Goal: Communication & Community: Participate in discussion

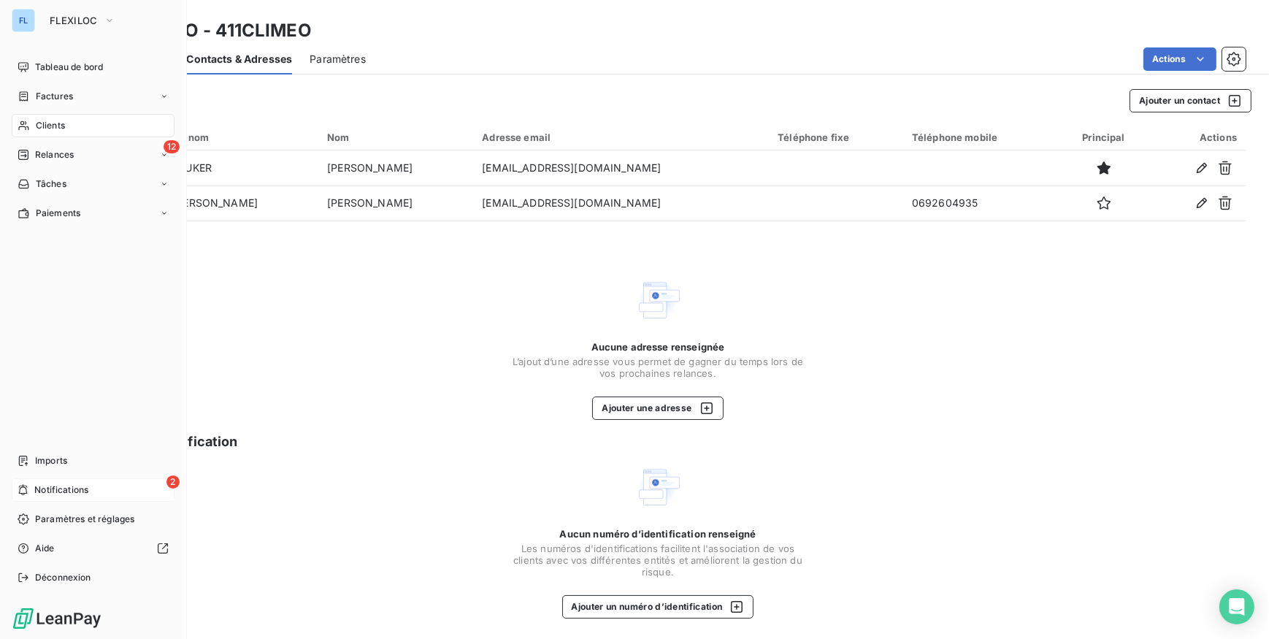
click at [67, 494] on span "Notifications" at bounding box center [61, 489] width 54 height 13
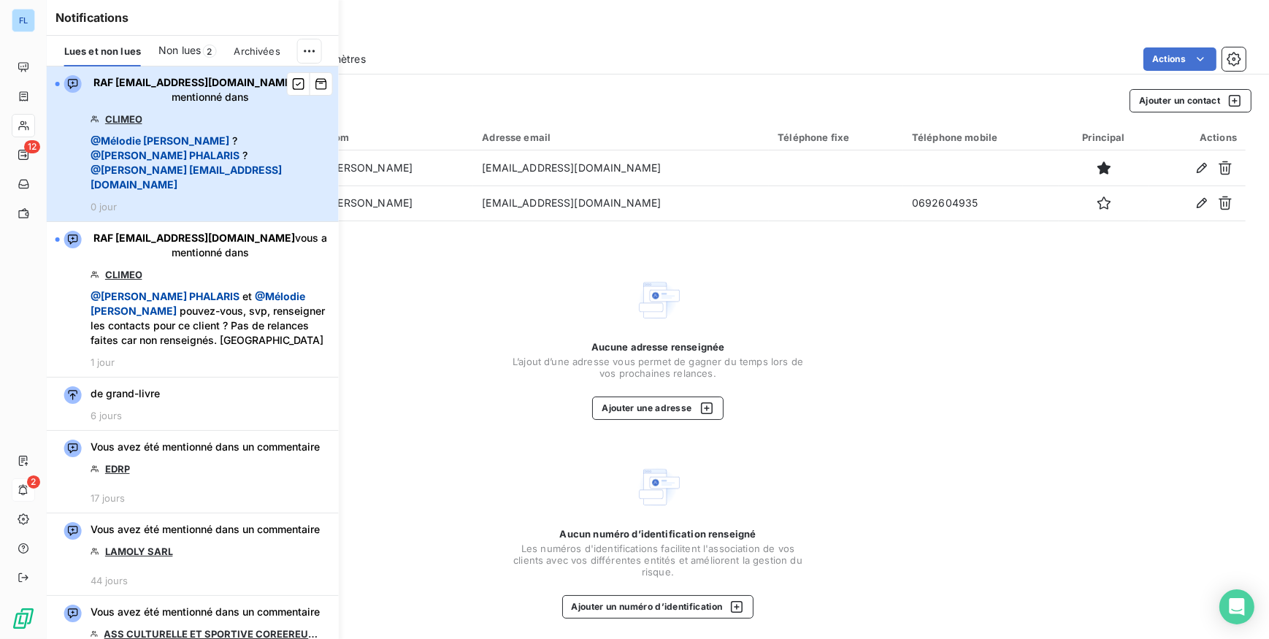
click at [251, 166] on div "RAF [EMAIL_ADDRESS][DOMAIN_NAME] vous a mentionné dans CLIMEO @ [PERSON_NAME] ?…" at bounding box center [210, 143] width 239 height 137
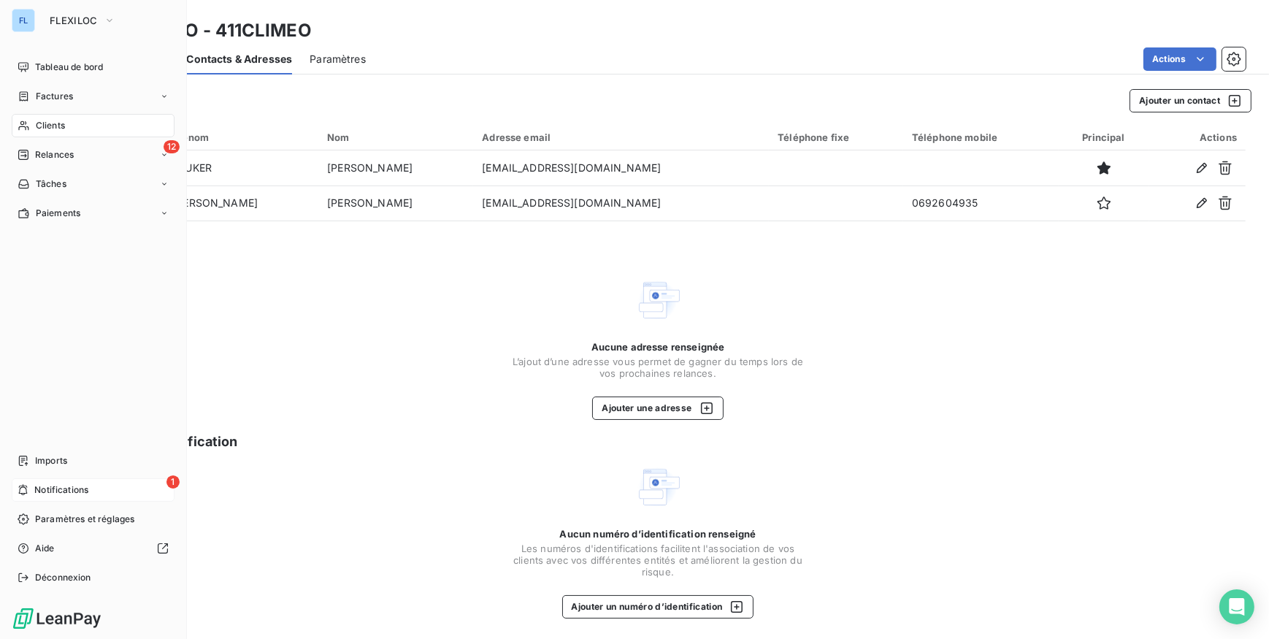
click at [85, 487] on span "Notifications" at bounding box center [61, 489] width 54 height 13
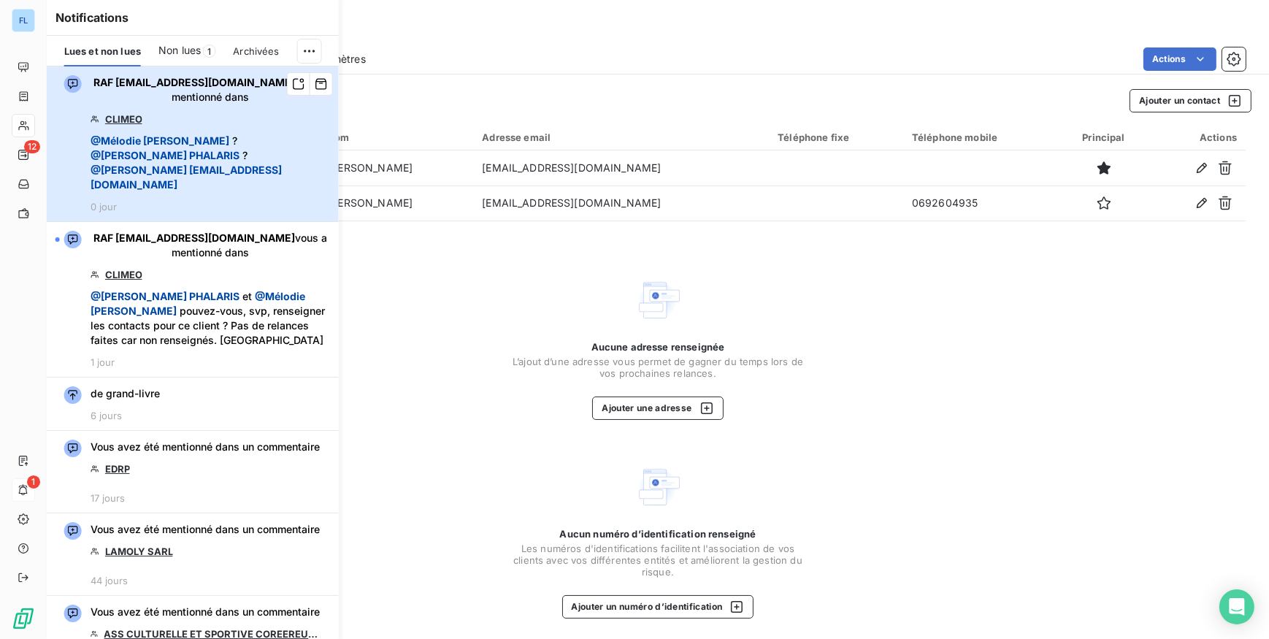
click at [283, 180] on div "RAF [EMAIL_ADDRESS][DOMAIN_NAME] vous a mentionné dans CLIMEO @ [PERSON_NAME] ?…" at bounding box center [210, 143] width 239 height 137
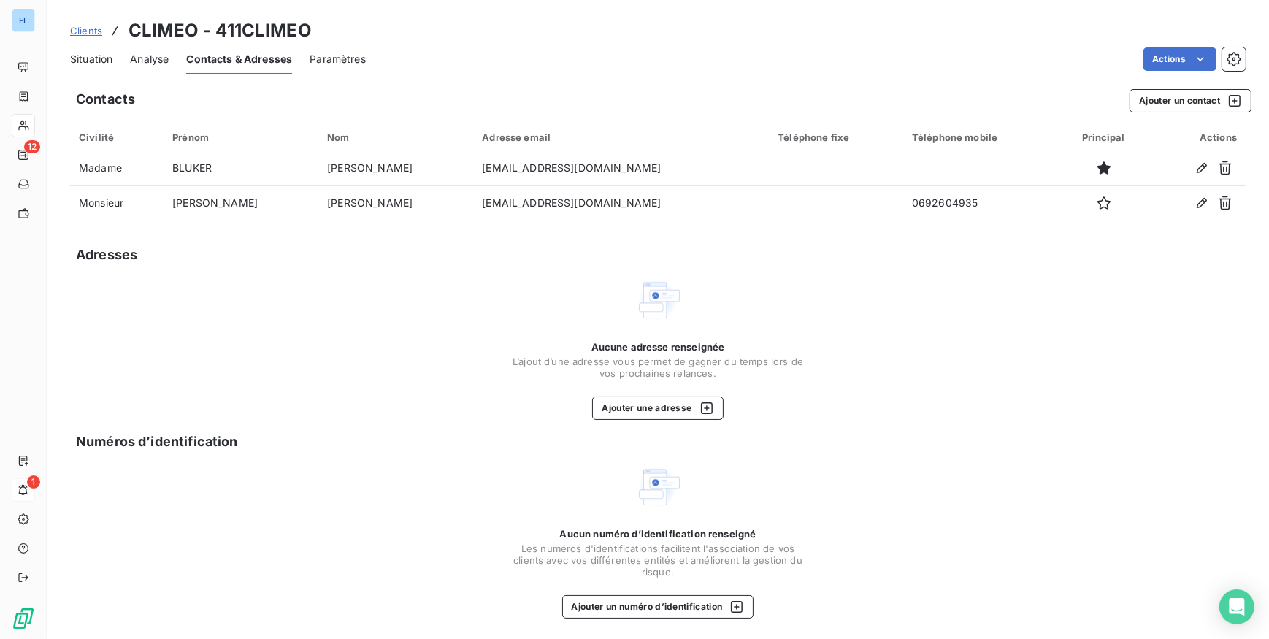
click at [107, 63] on span "Situation" at bounding box center [91, 59] width 42 height 15
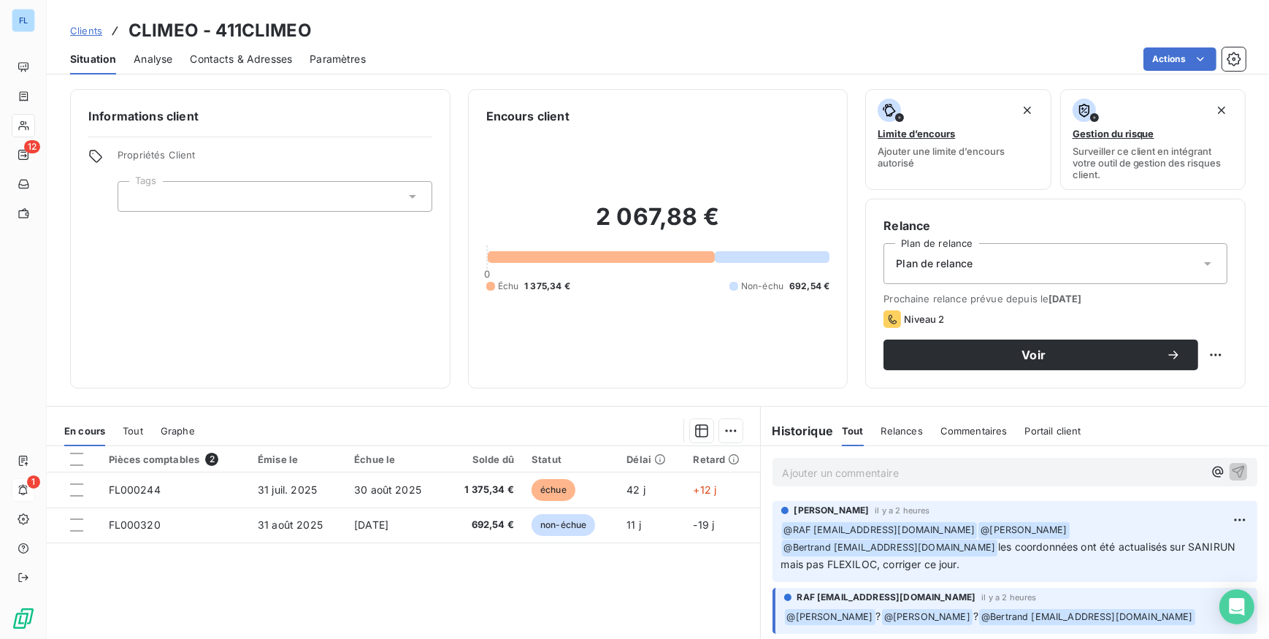
click at [893, 423] on div "Relances" at bounding box center [902, 430] width 42 height 31
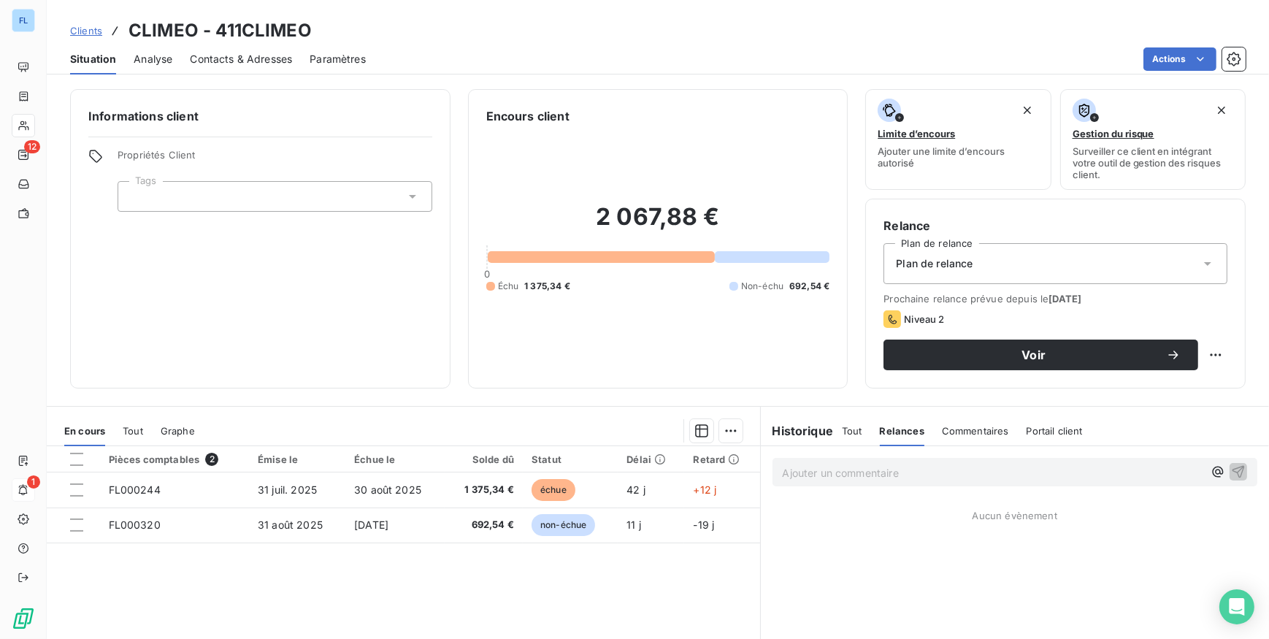
click at [964, 429] on span "Commentaires" at bounding box center [975, 431] width 67 height 12
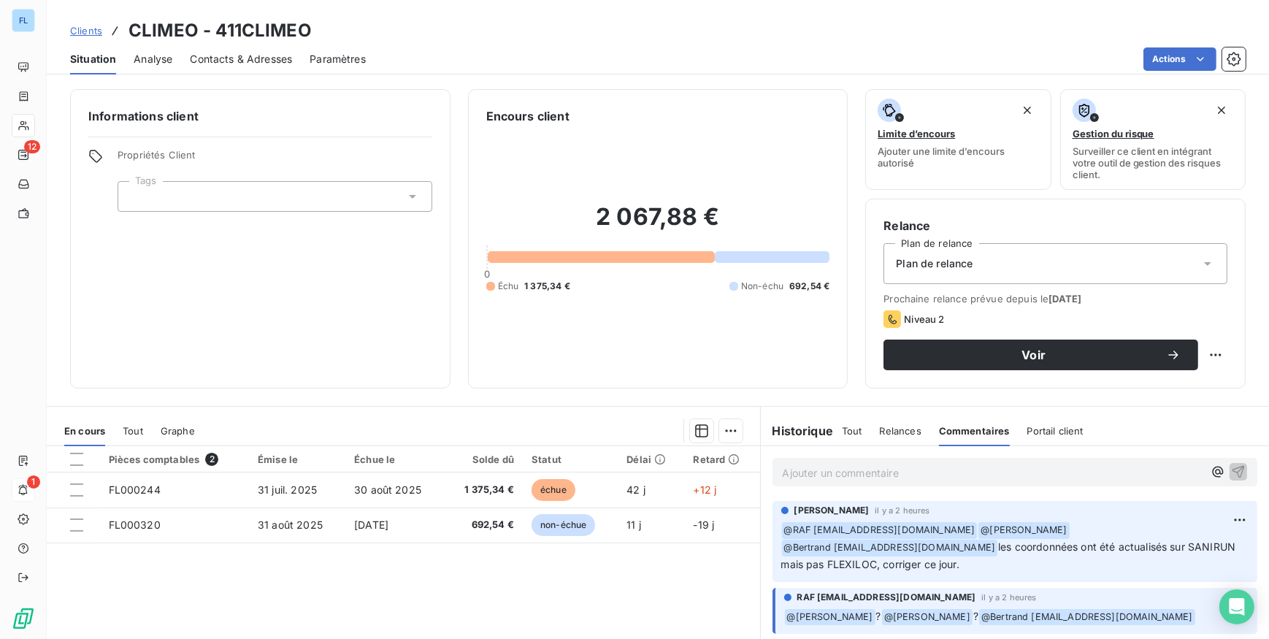
click at [1049, 431] on span "Portail client" at bounding box center [1055, 431] width 56 height 12
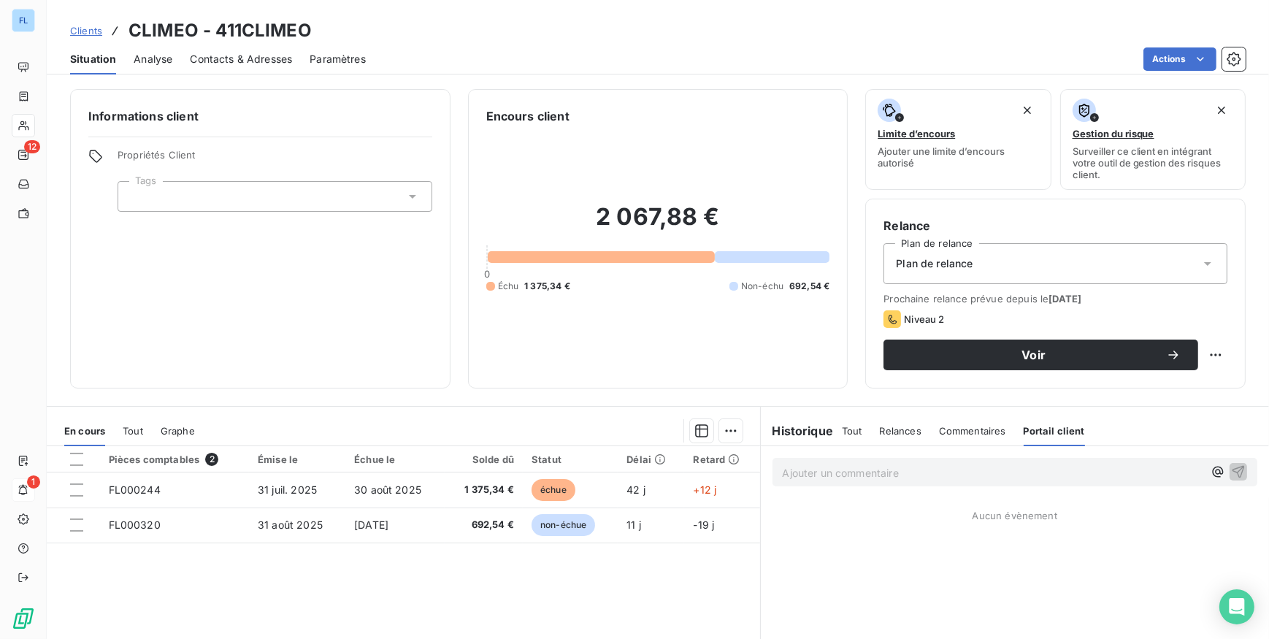
click at [939, 433] on span "Commentaires" at bounding box center [972, 431] width 67 height 12
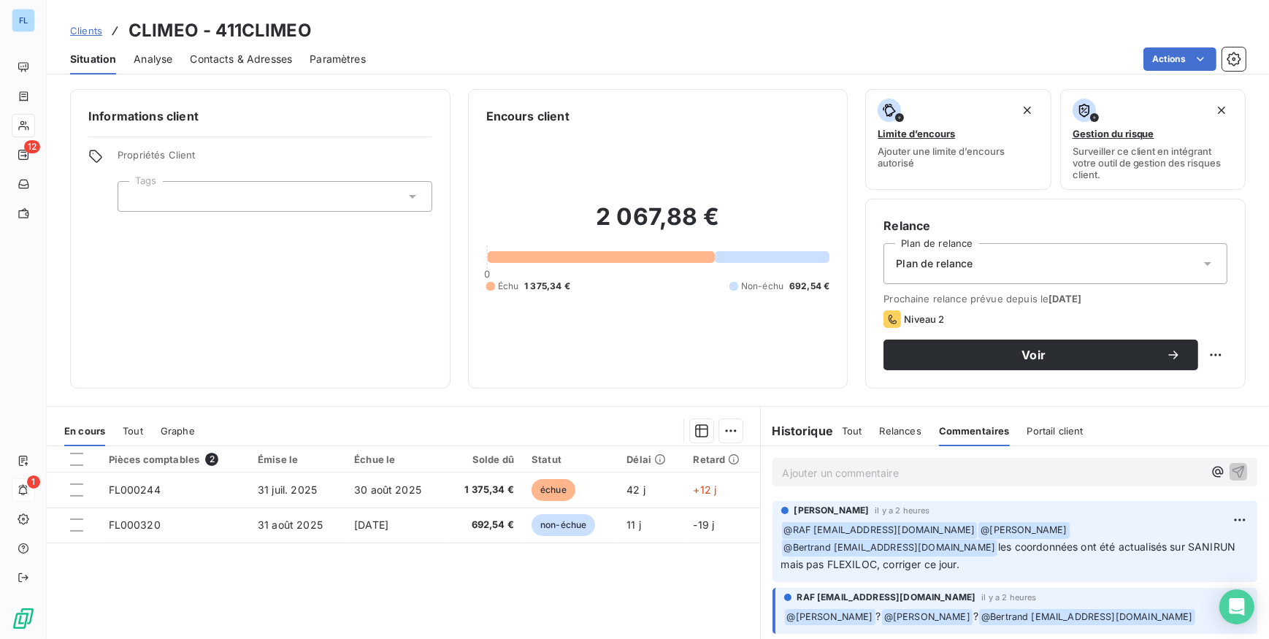
click at [73, 29] on span "Clients" at bounding box center [86, 31] width 32 height 12
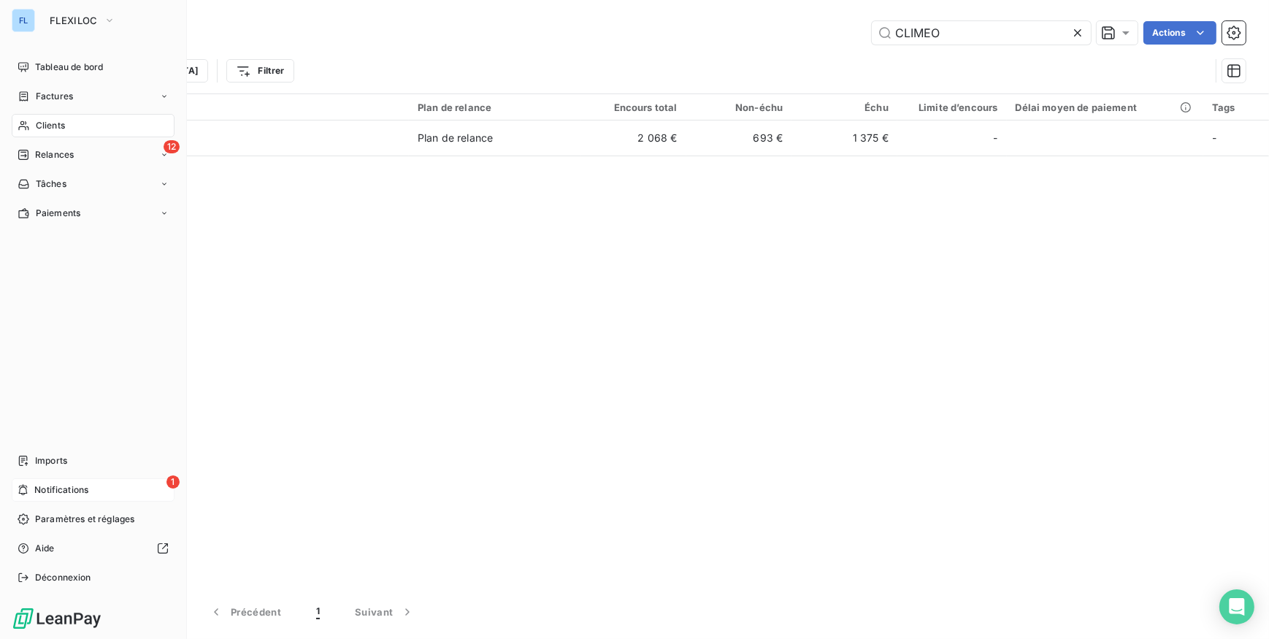
click at [109, 485] on div "1 Notifications" at bounding box center [93, 489] width 163 height 23
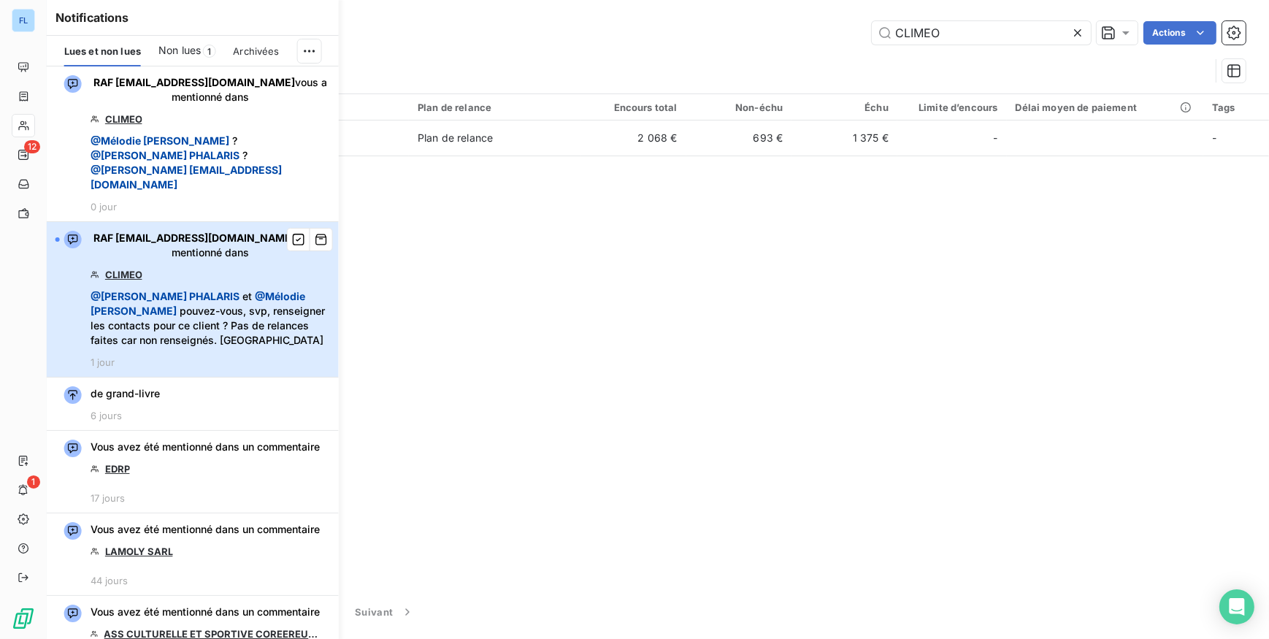
click at [227, 289] on span "@ [PERSON_NAME] et @ [PERSON_NAME] pouvez-vous, svp, renseigner les contacts po…" at bounding box center [210, 318] width 239 height 58
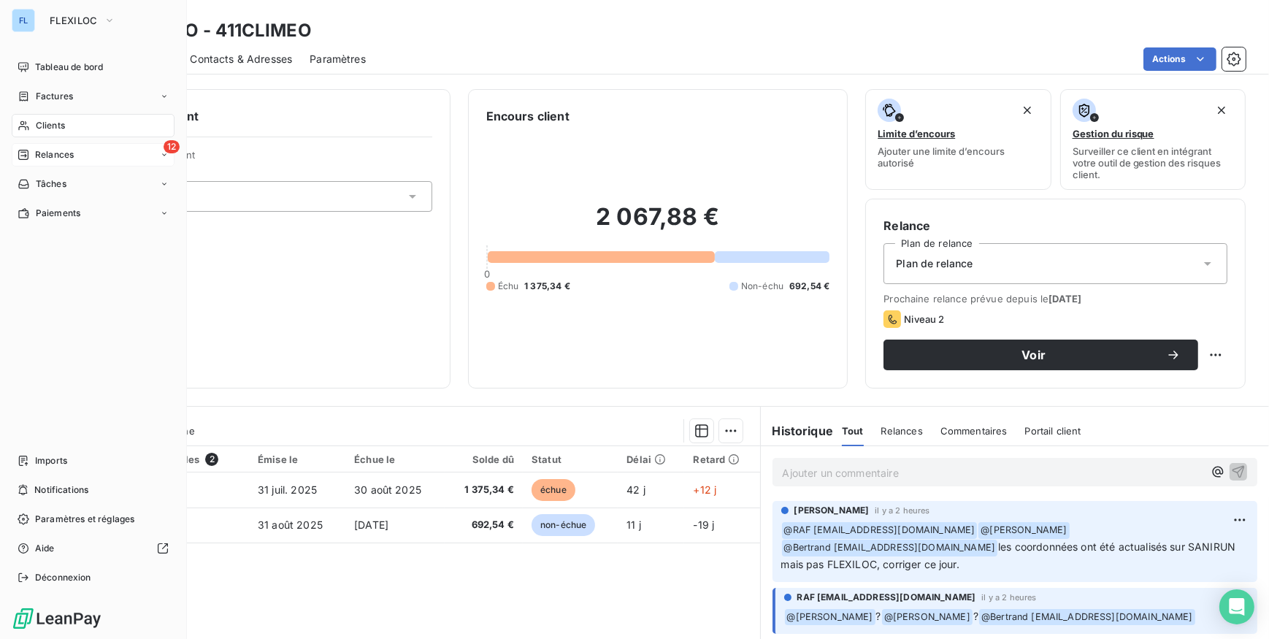
click at [45, 150] on span "Relances" at bounding box center [54, 154] width 39 height 13
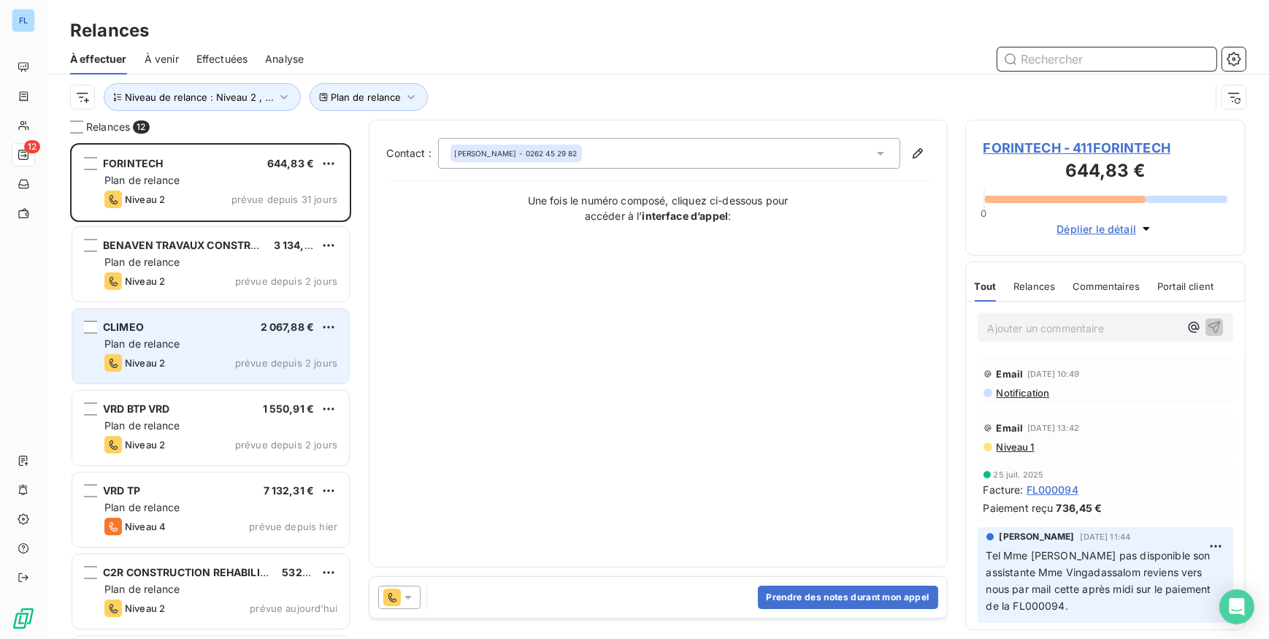
scroll to position [485, 270]
